Goal: Task Accomplishment & Management: Use online tool/utility

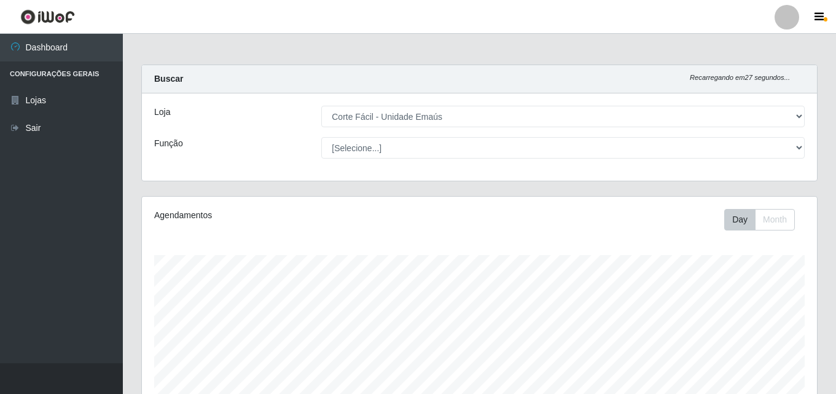
select select "201"
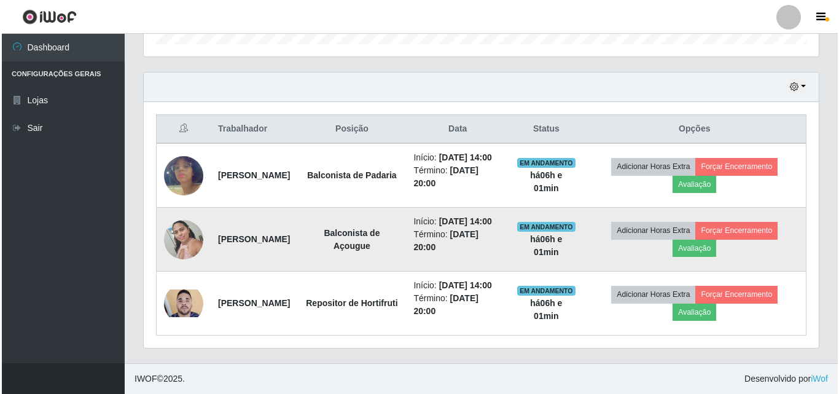
scroll to position [255, 675]
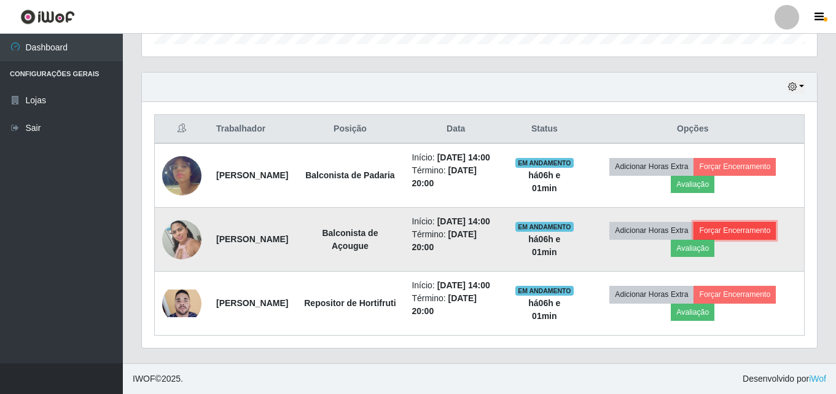
click at [768, 229] on button "Forçar Encerramento" at bounding box center [734, 230] width 82 height 17
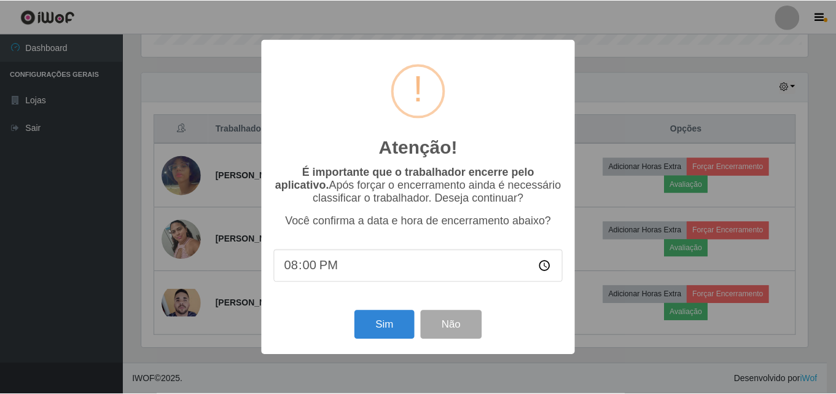
scroll to position [255, 669]
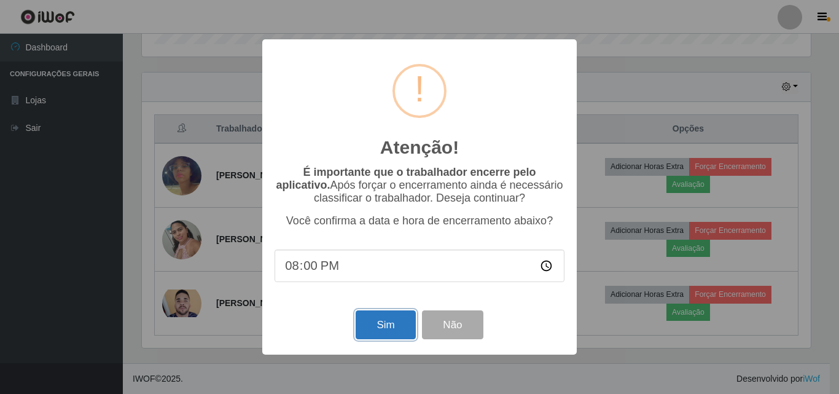
click at [388, 324] on button "Sim" at bounding box center [386, 324] width 60 height 29
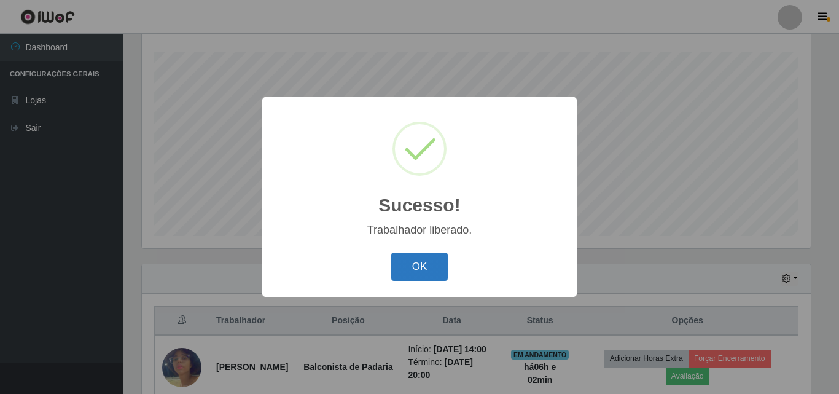
click at [429, 262] on button "OK" at bounding box center [419, 266] width 57 height 29
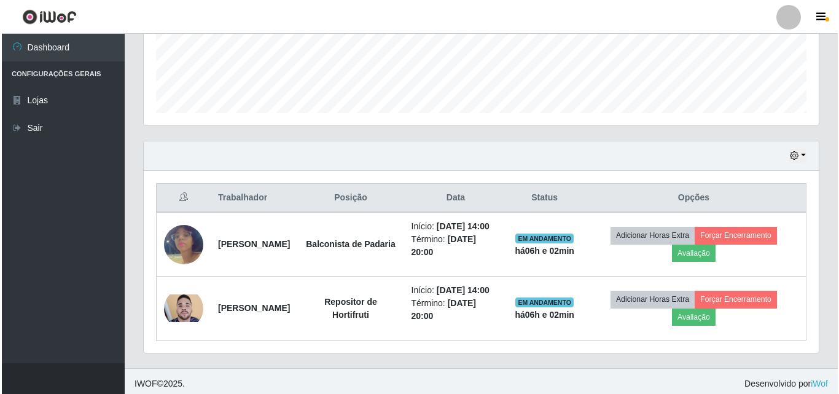
scroll to position [331, 0]
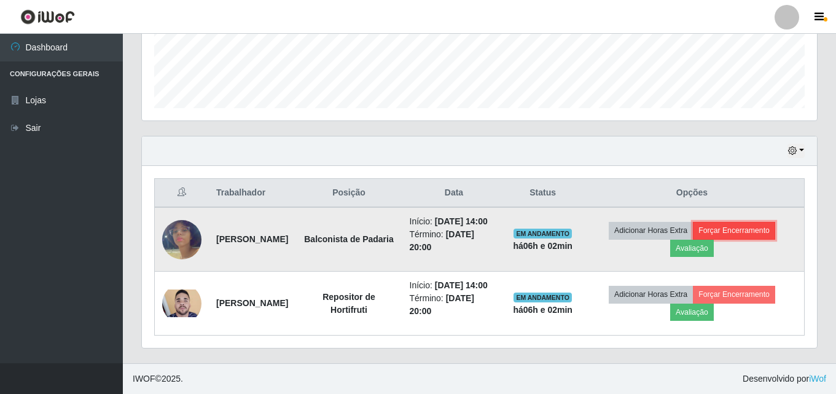
click at [753, 233] on button "Forçar Encerramento" at bounding box center [734, 230] width 82 height 17
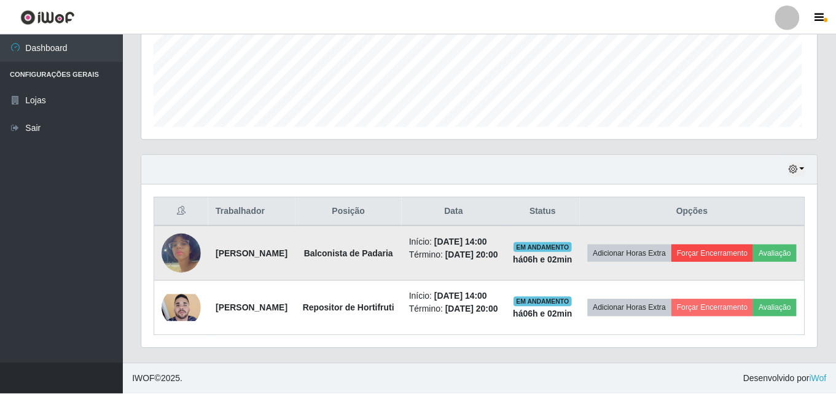
scroll to position [255, 669]
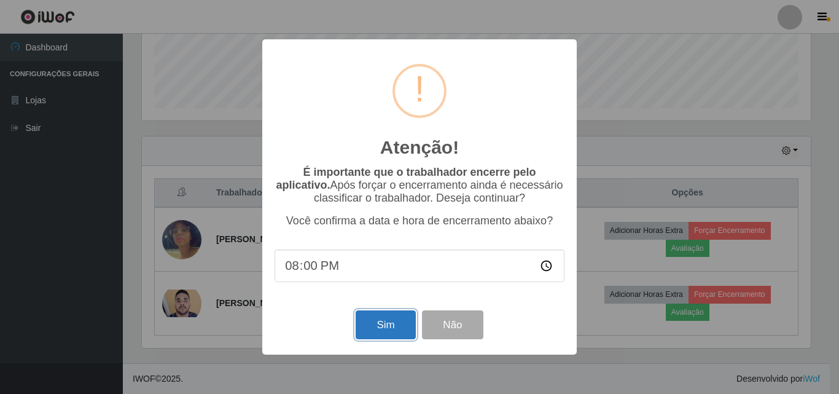
click at [394, 335] on button "Sim" at bounding box center [386, 324] width 60 height 29
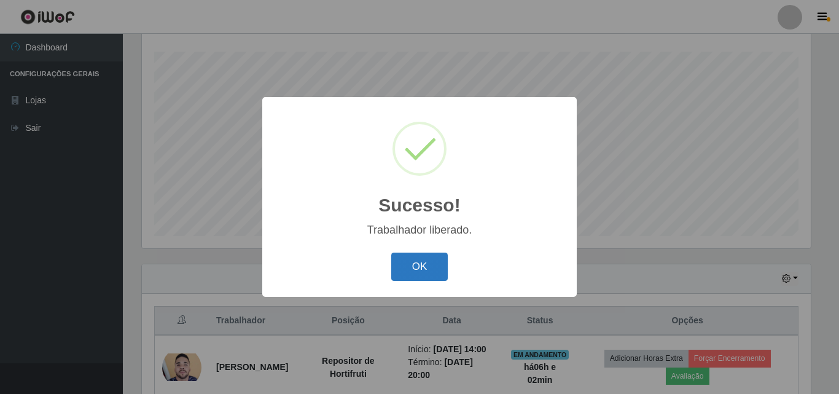
click at [429, 268] on button "OK" at bounding box center [419, 266] width 57 height 29
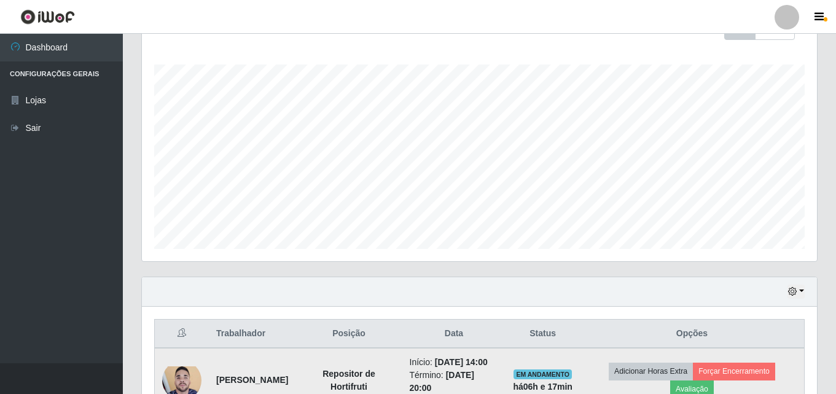
scroll to position [267, 0]
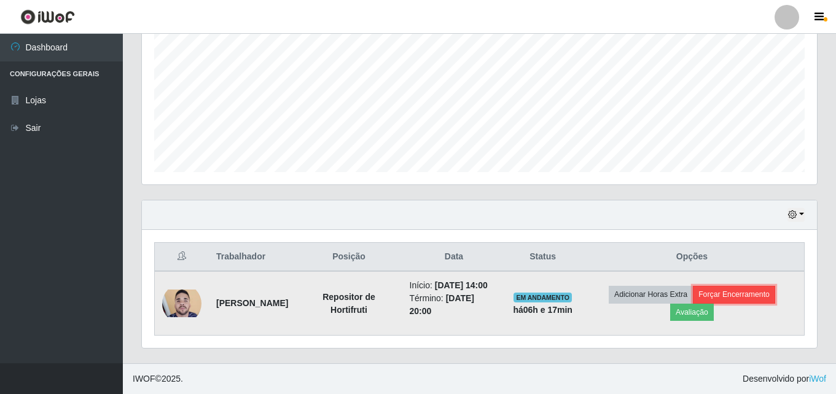
click at [754, 290] on button "Forçar Encerramento" at bounding box center [734, 294] width 82 height 17
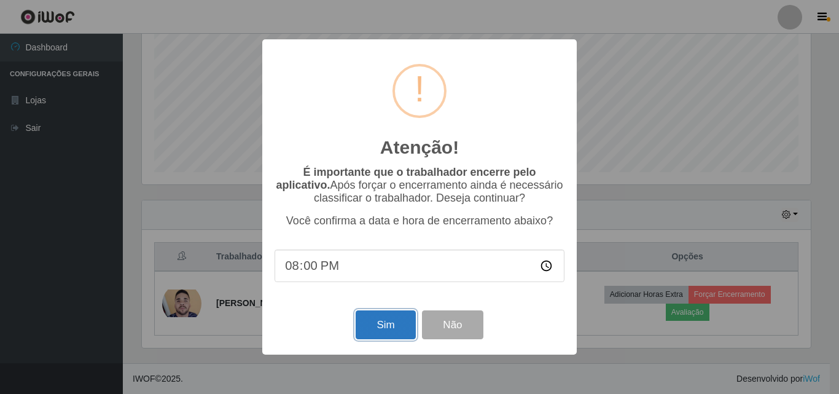
click at [378, 329] on button "Sim" at bounding box center [386, 324] width 60 height 29
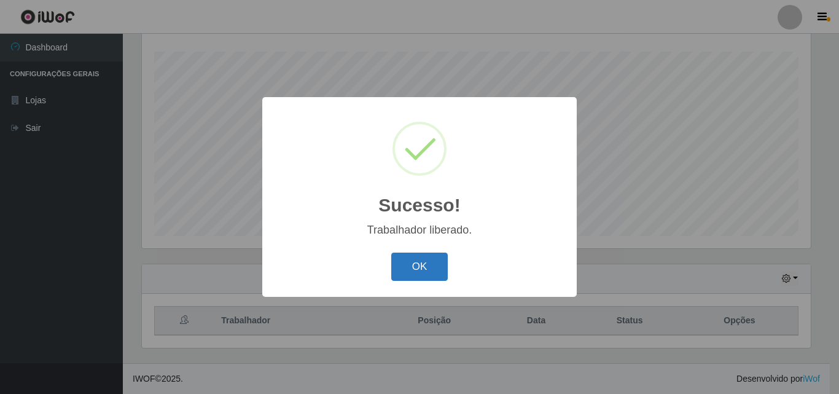
click at [419, 275] on button "OK" at bounding box center [419, 266] width 57 height 29
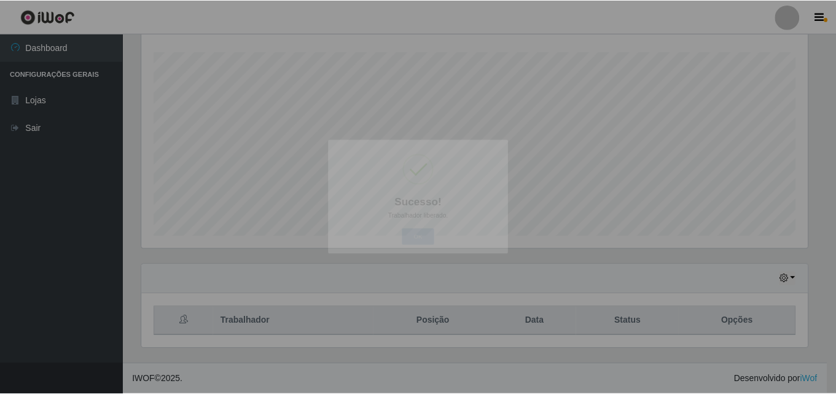
scroll to position [255, 675]
